Goal: Information Seeking & Learning: Learn about a topic

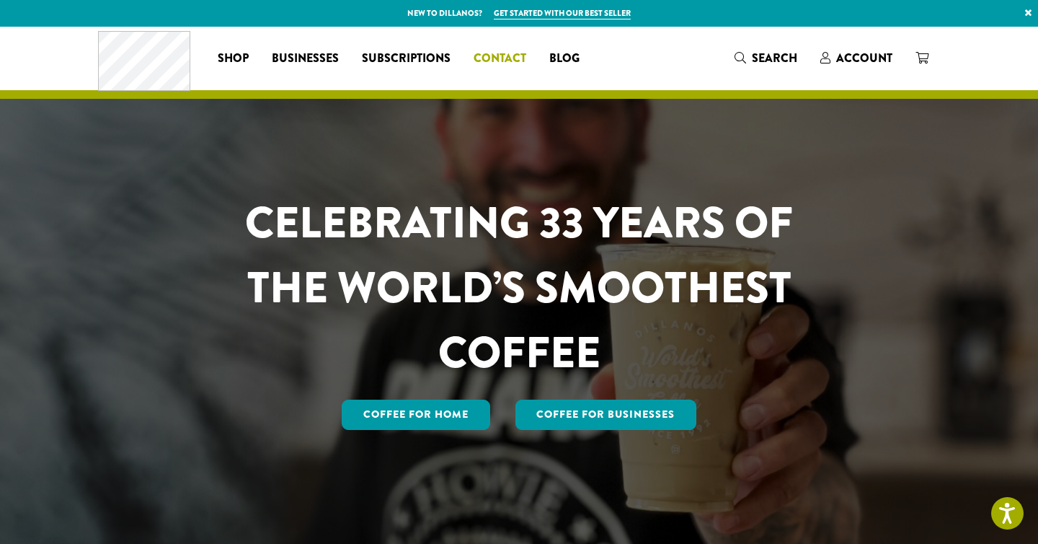
click at [516, 50] on span "Contact" at bounding box center [500, 59] width 53 height 18
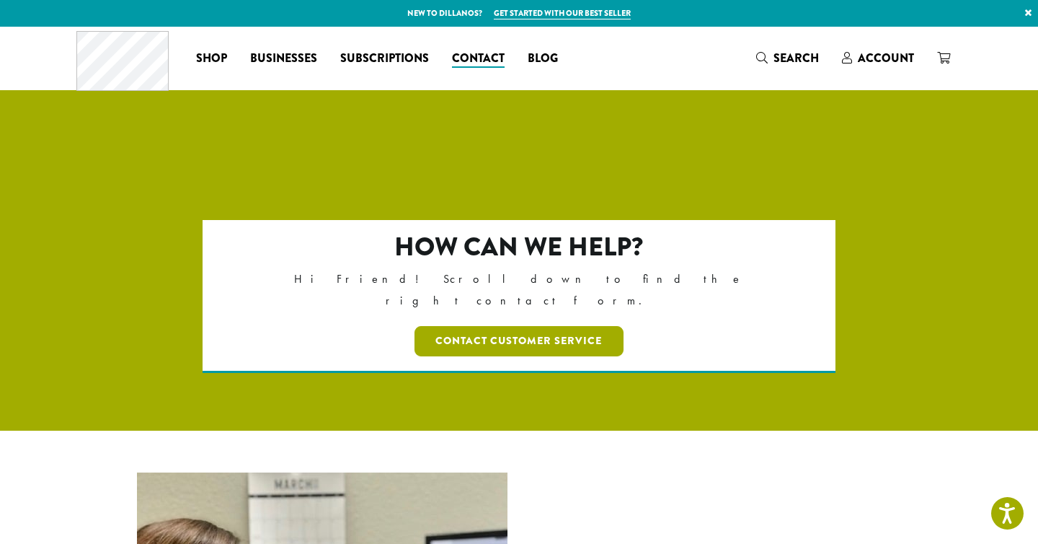
click at [559, 326] on link "Contact Customer Service" at bounding box center [520, 341] width 210 height 30
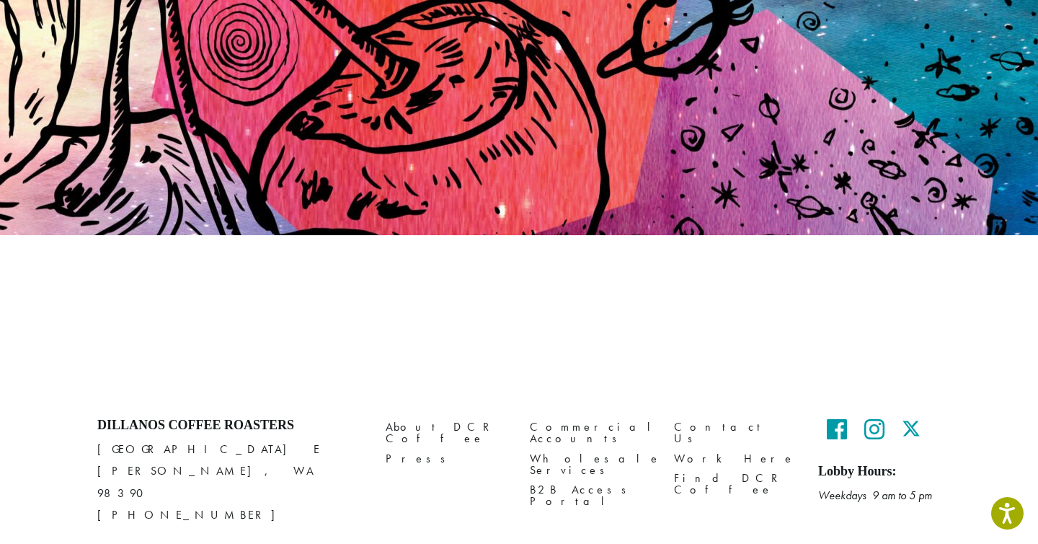
scroll to position [168, 0]
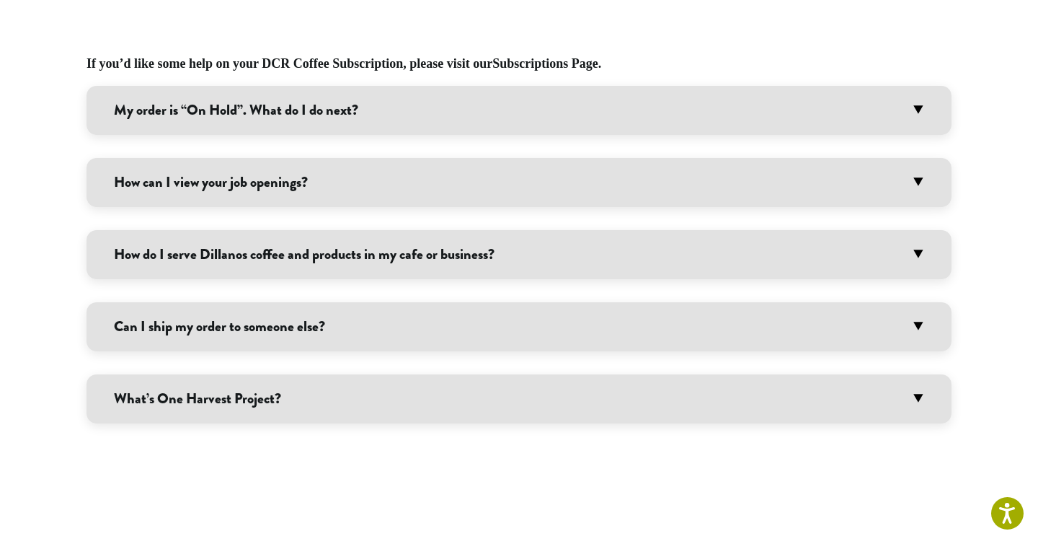
scroll to position [879, 0]
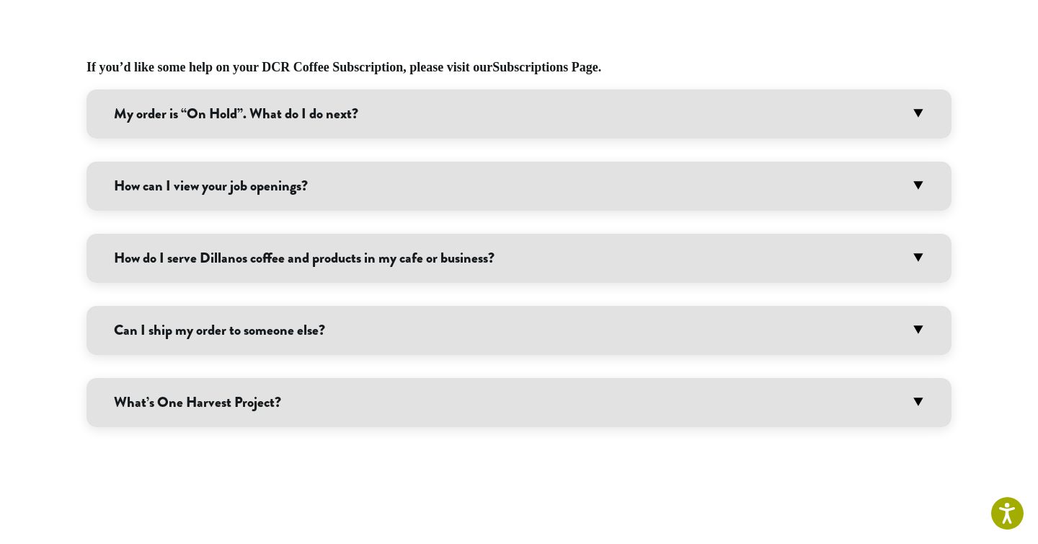
click at [281, 218] on div "My order is “On Hold”. What do I do next? A Team DCR member reviews any order t…" at bounding box center [519, 258] width 865 height 338
click at [284, 211] on div "My order is “On Hold”. What do I do next? A Team DCR member reviews any order t…" at bounding box center [519, 258] width 865 height 338
click at [304, 186] on h3 "How can I view your job openings?" at bounding box center [519, 186] width 865 height 49
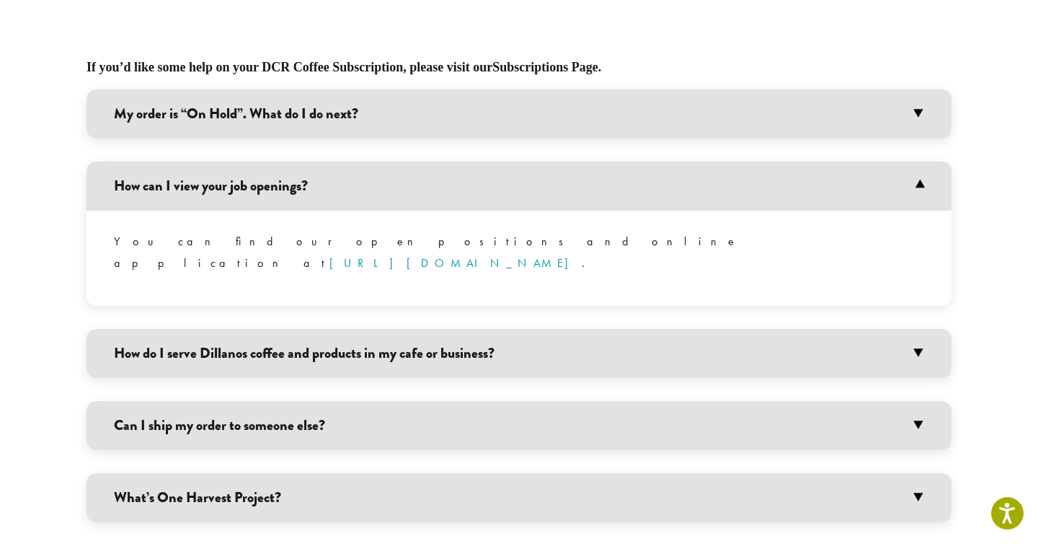
click at [488, 35] on div "If you’d like some help on your DCR Coffee Subscription, please visit our Subsc…" at bounding box center [519, 302] width 865 height 623
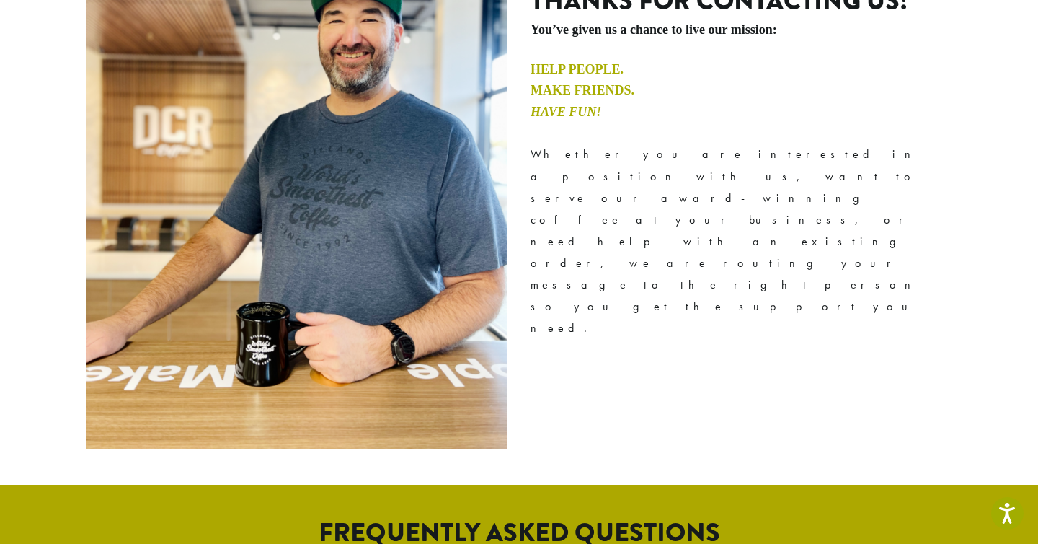
scroll to position [0, 0]
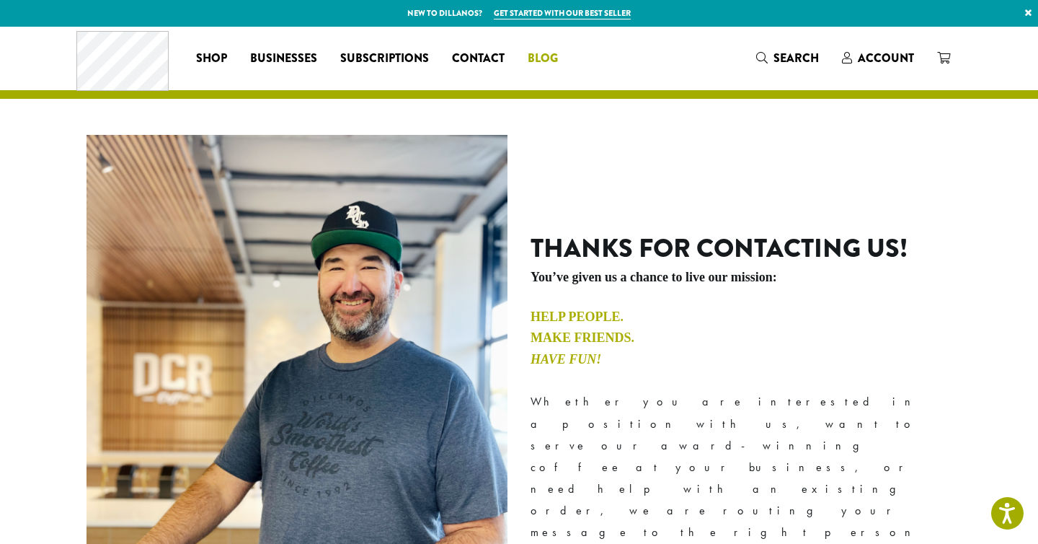
click at [558, 58] on link "Blog" at bounding box center [542, 58] width 53 height 23
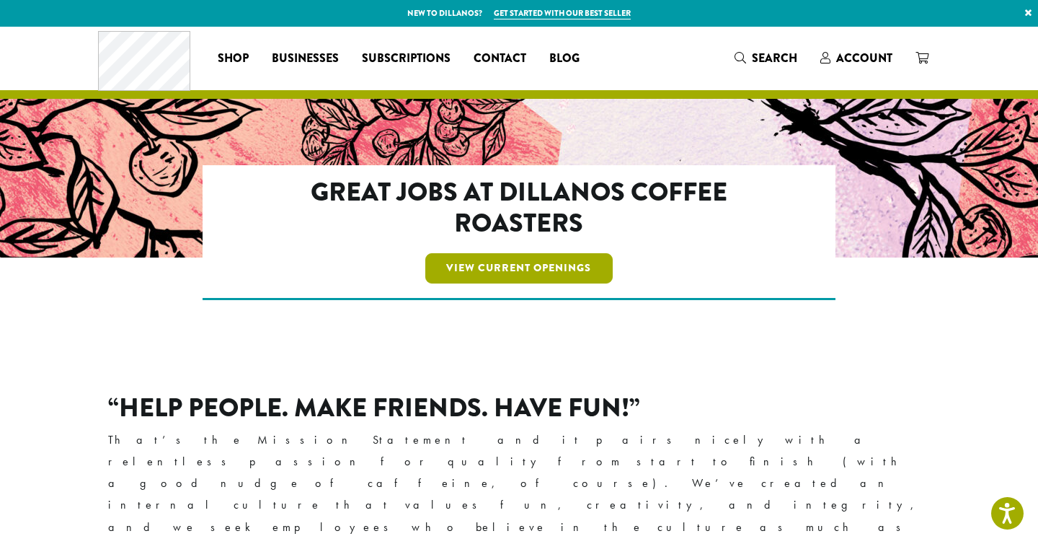
click at [539, 264] on link "View Current Openings" at bounding box center [519, 268] width 188 height 30
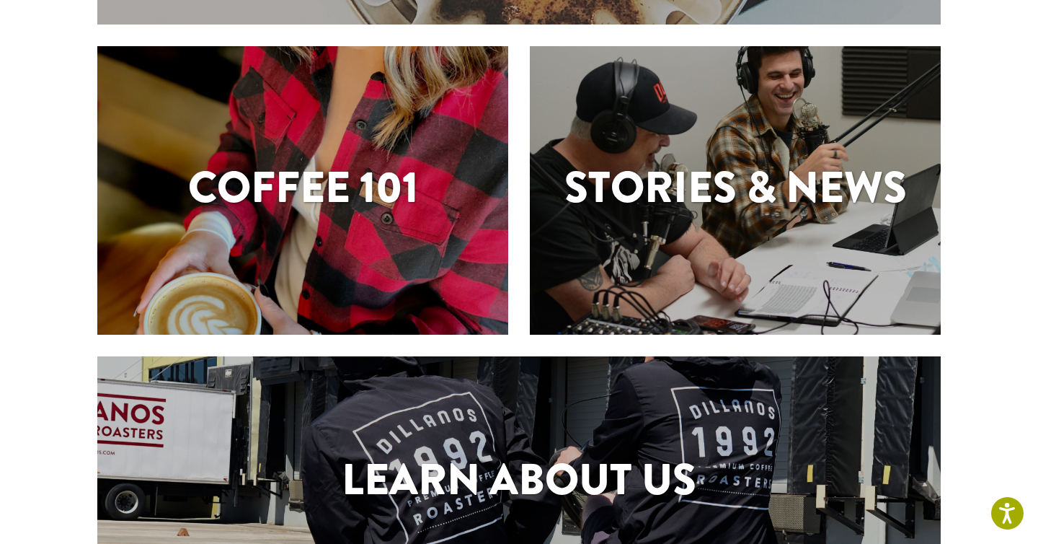
scroll to position [360, 0]
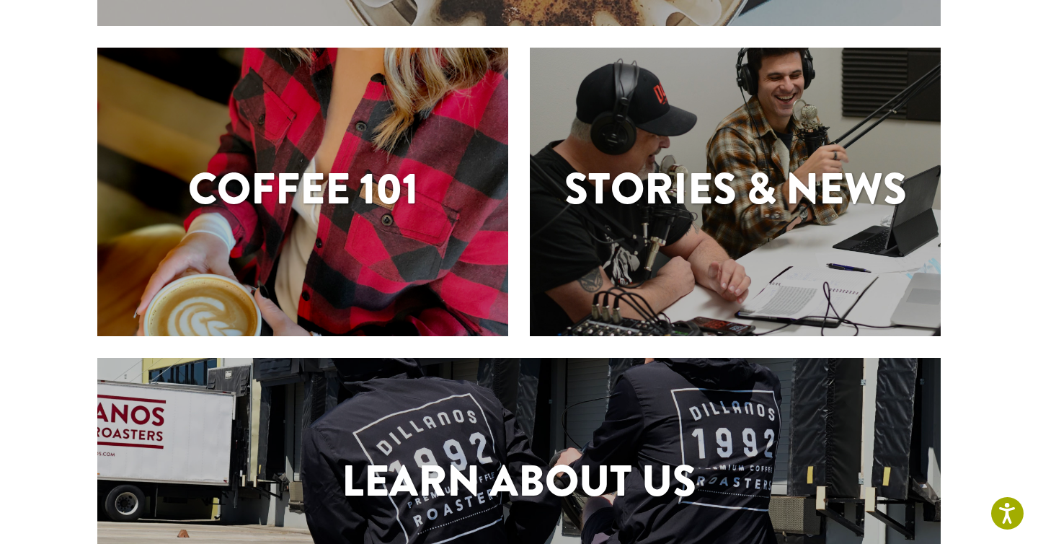
click at [341, 203] on h1 "Coffee 101" at bounding box center [302, 188] width 411 height 65
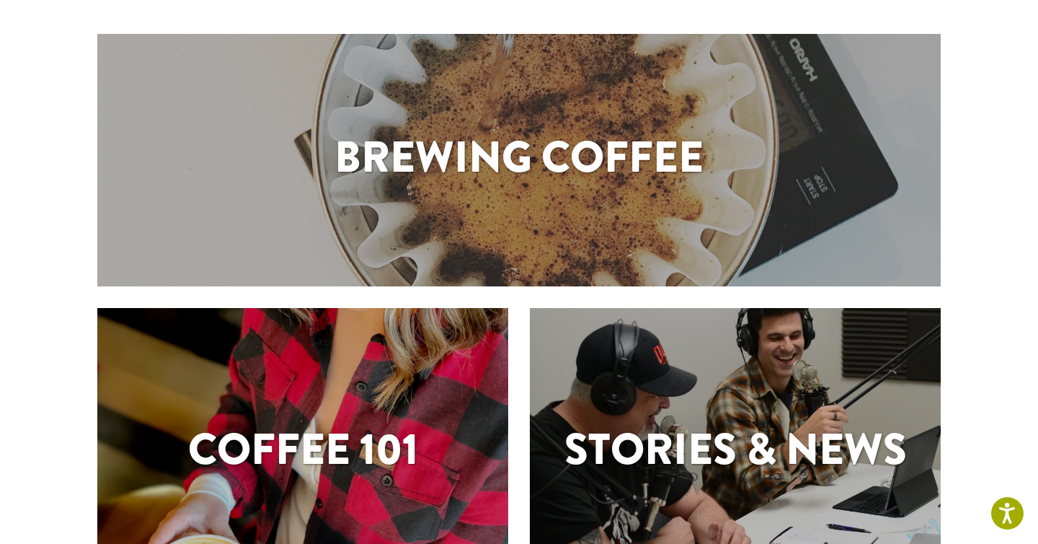
scroll to position [98, 0]
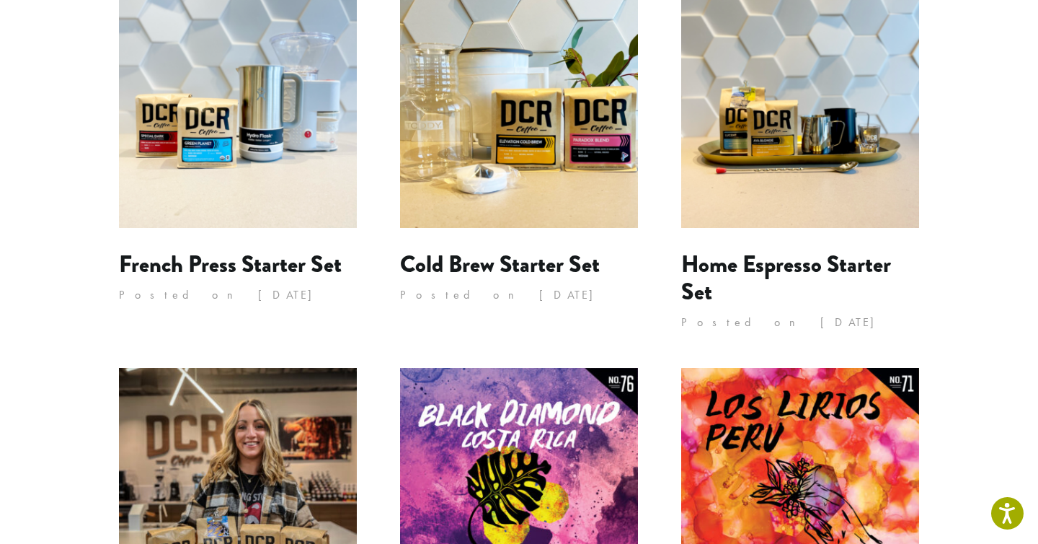
scroll to position [662, 0]
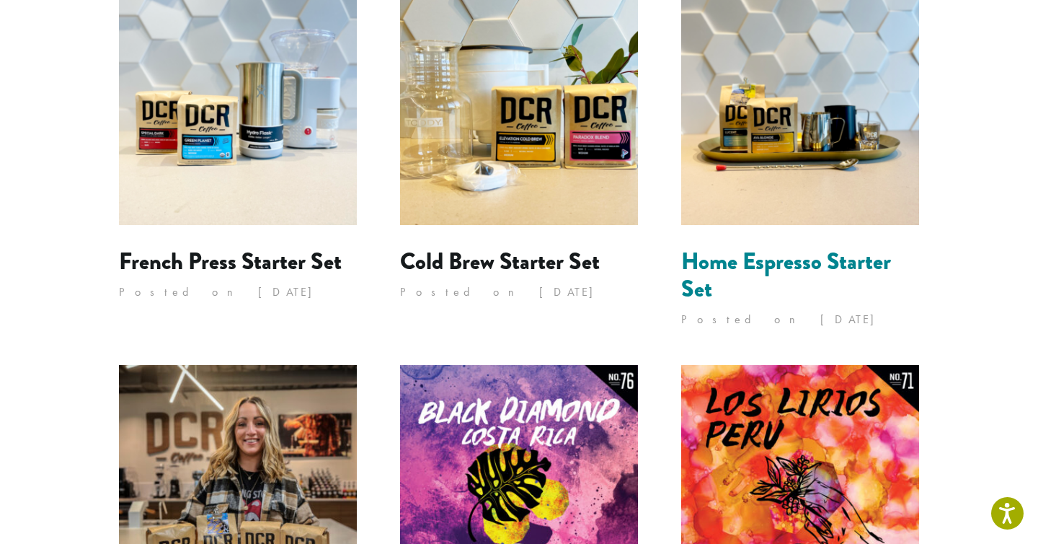
click at [850, 244] on link "Home Espresso Starter Set" at bounding box center [787, 274] width 210 height 61
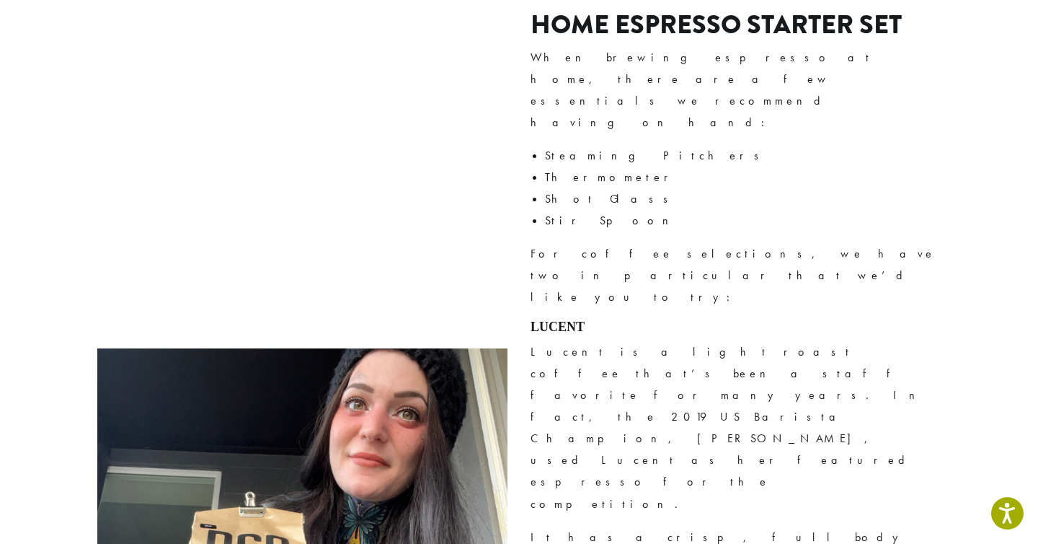
scroll to position [976, 0]
